Goal: Information Seeking & Learning: Learn about a topic

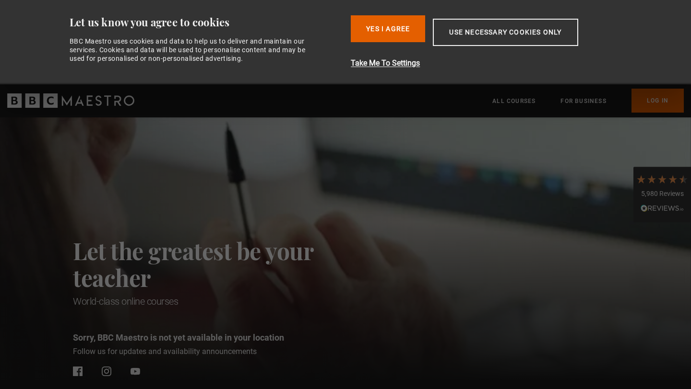
click at [393, 22] on button "Yes I Agree" at bounding box center [388, 28] width 74 height 27
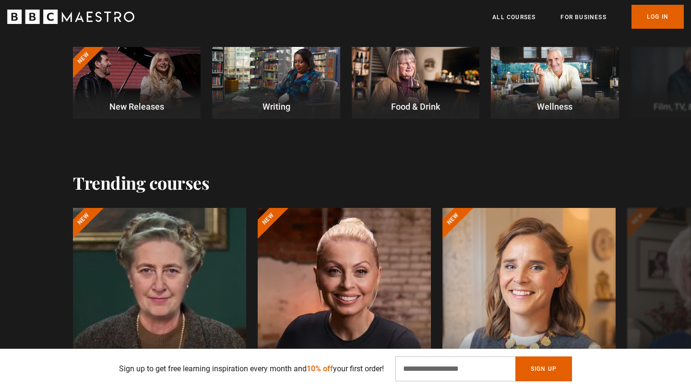
scroll to position [488, 0]
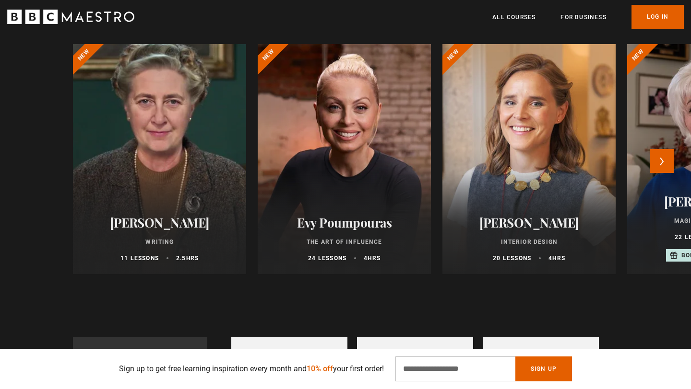
click at [140, 151] on div at bounding box center [159, 159] width 190 height 253
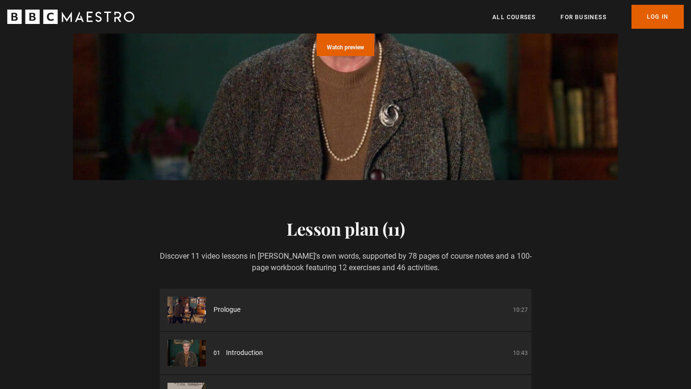
scroll to position [1377, 0]
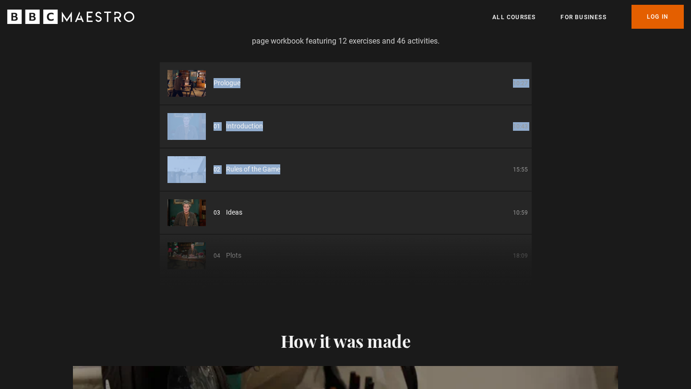
drag, startPoint x: 309, startPoint y: 179, endPoint x: 318, endPoint y: 77, distance: 103.0
click at [318, 76] on ol "Prologue 10:27 01 Introduction 10:43 02 Rules of the Game 15:55 03 Ideas 10:59 …" at bounding box center [346, 320] width 372 height 517
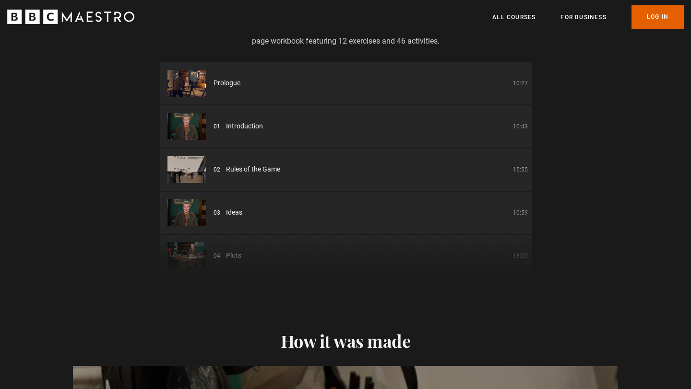
click at [350, 206] on li "03 Ideas 10:59" at bounding box center [346, 213] width 372 height 42
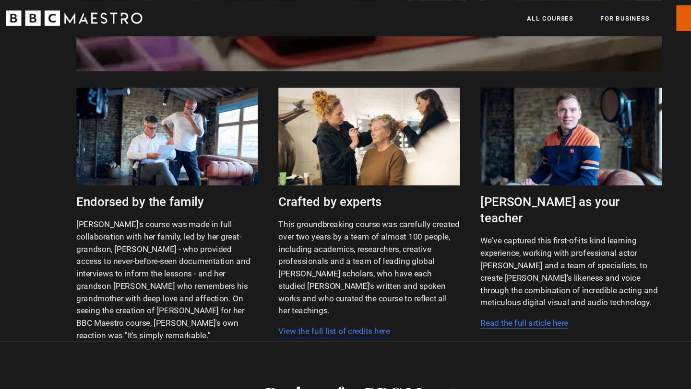
scroll to position [1976, 0]
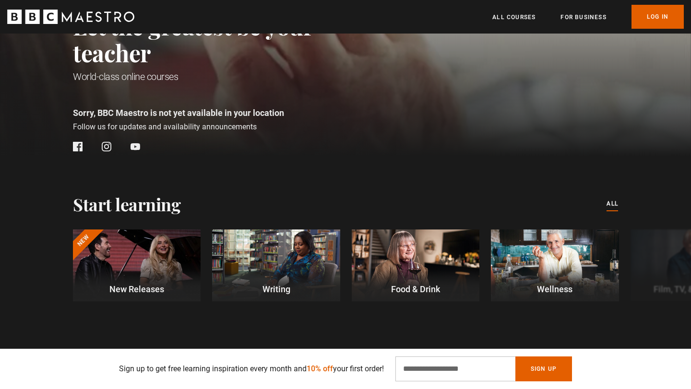
scroll to position [237, 0]
